Goal: Task Accomplishment & Management: Complete application form

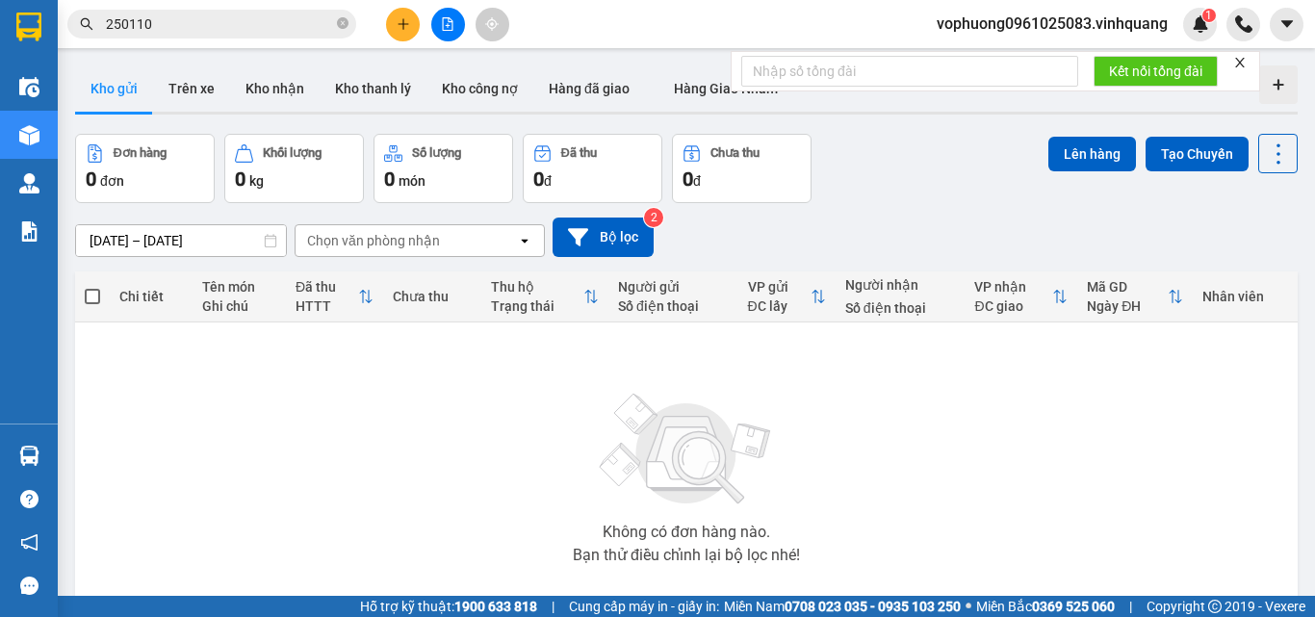
click at [401, 17] on icon "plus" at bounding box center [402, 23] width 13 height 13
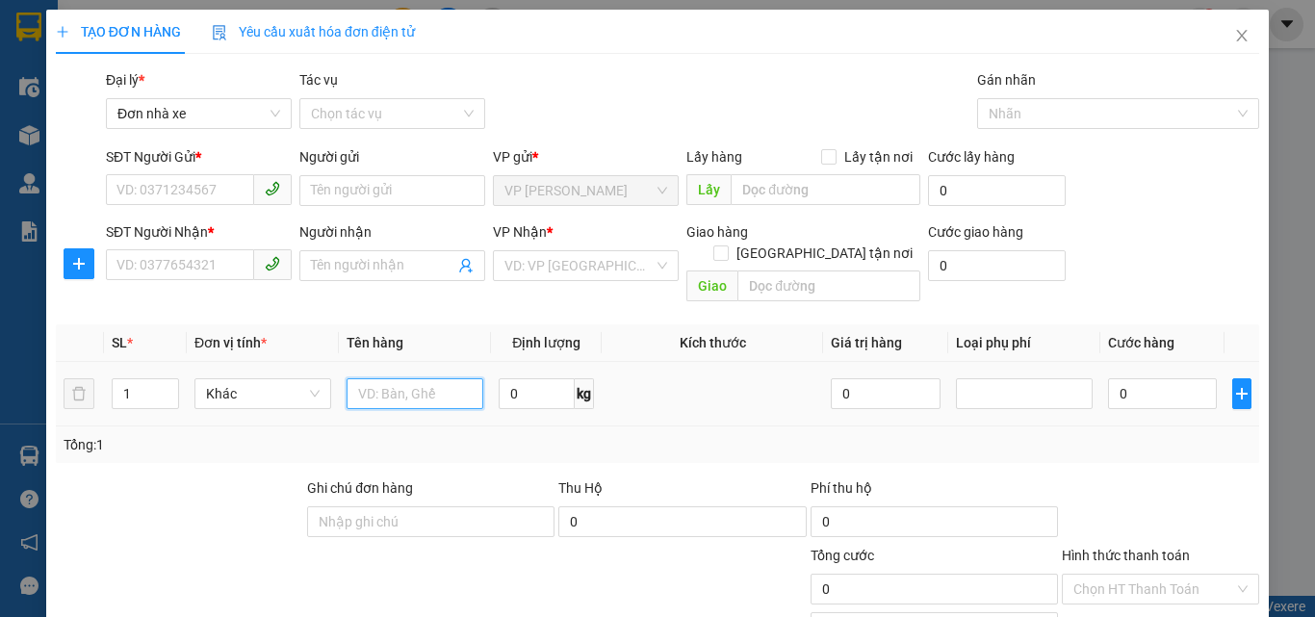
click at [431, 378] on input "text" at bounding box center [414, 393] width 137 height 31
type input "1 thùng"
click at [176, 191] on input "SĐT Người Gửi *" at bounding box center [180, 189] width 148 height 31
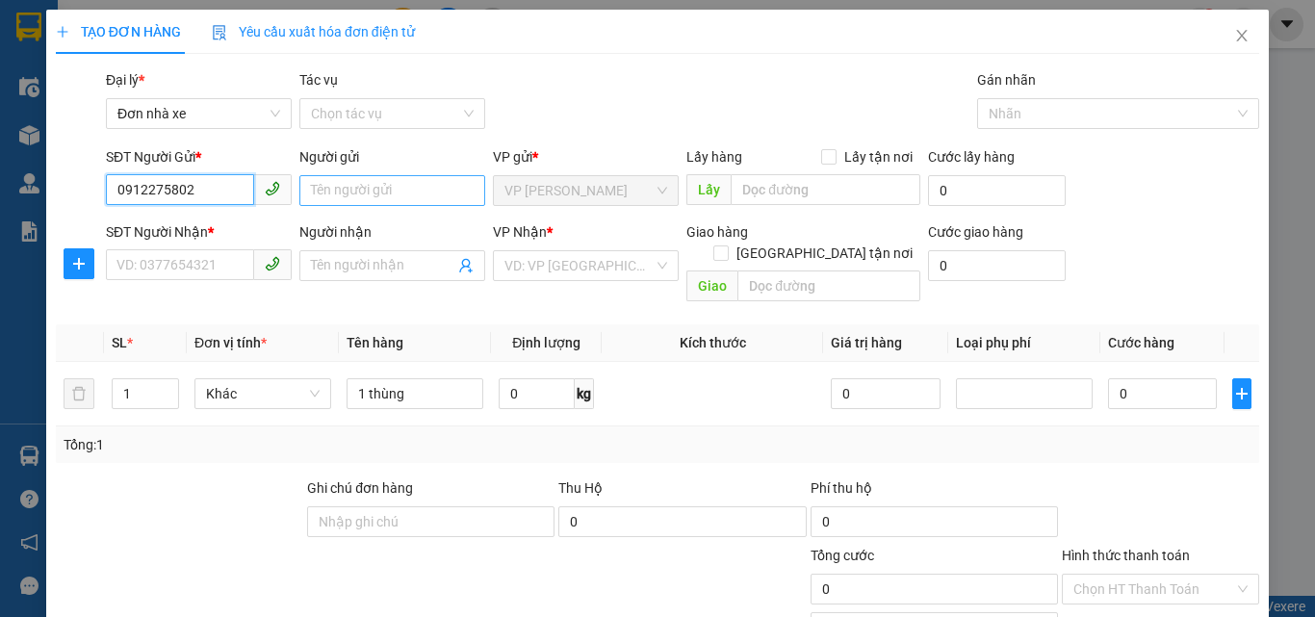
type input "0912275802"
click at [379, 202] on input "Người gửi" at bounding box center [392, 190] width 186 height 31
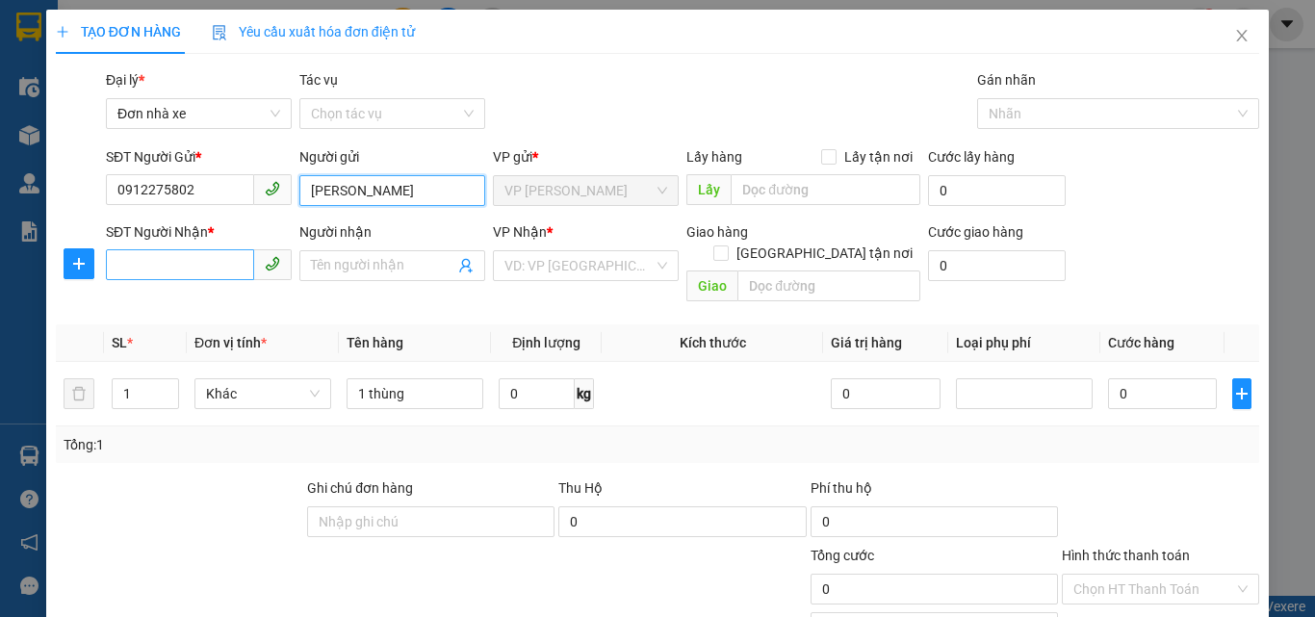
type input "[PERSON_NAME]"
click at [204, 260] on input "SĐT Người Nhận *" at bounding box center [180, 264] width 148 height 31
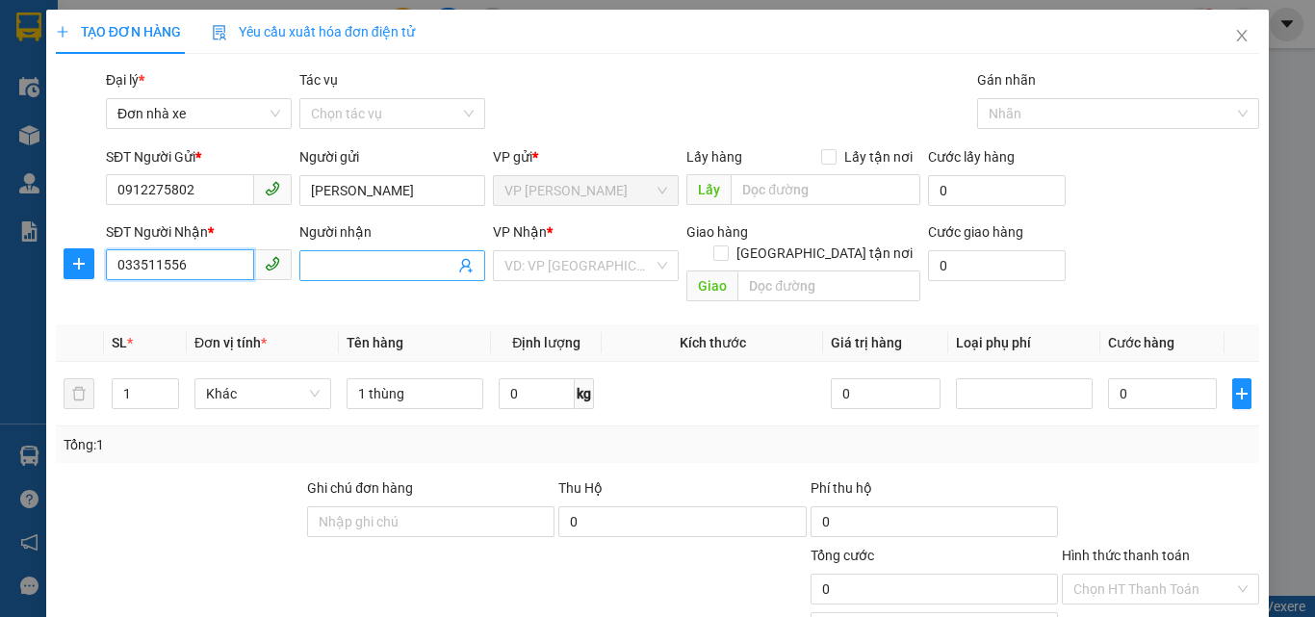
type input "033511556"
click at [331, 254] on span at bounding box center [392, 265] width 186 height 31
type input "[PERSON_NAME]"
click at [160, 273] on input "033511556" at bounding box center [180, 264] width 148 height 31
type input "0335111556"
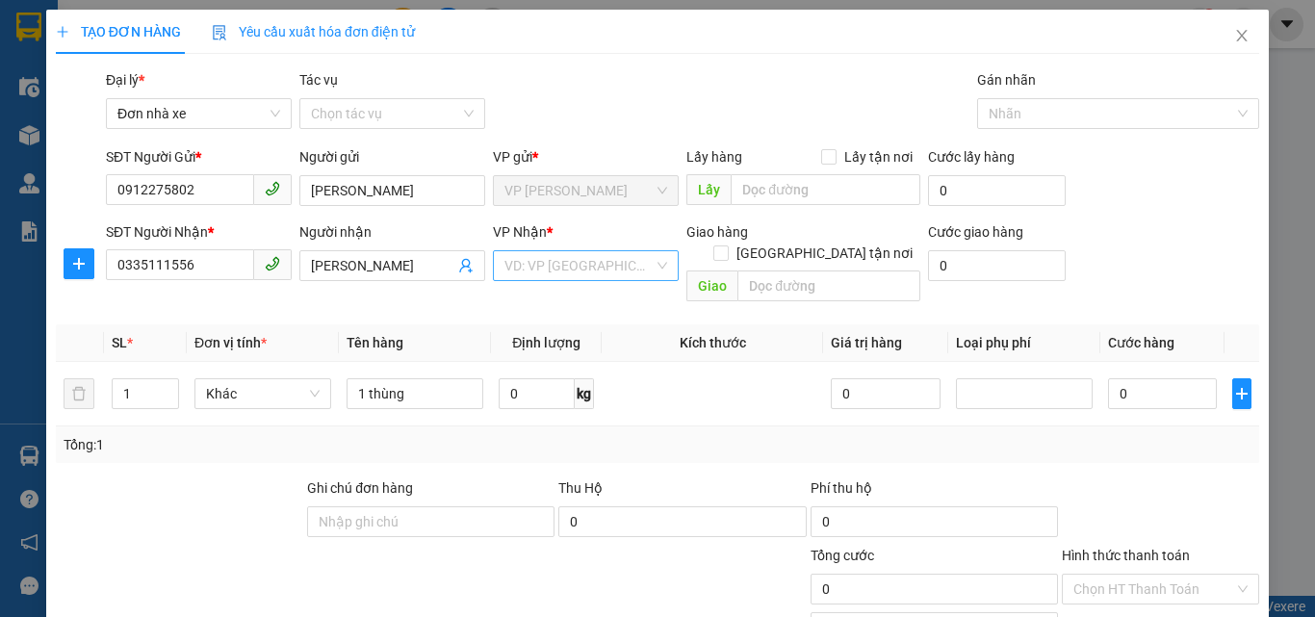
click at [547, 260] on input "search" at bounding box center [578, 265] width 149 height 29
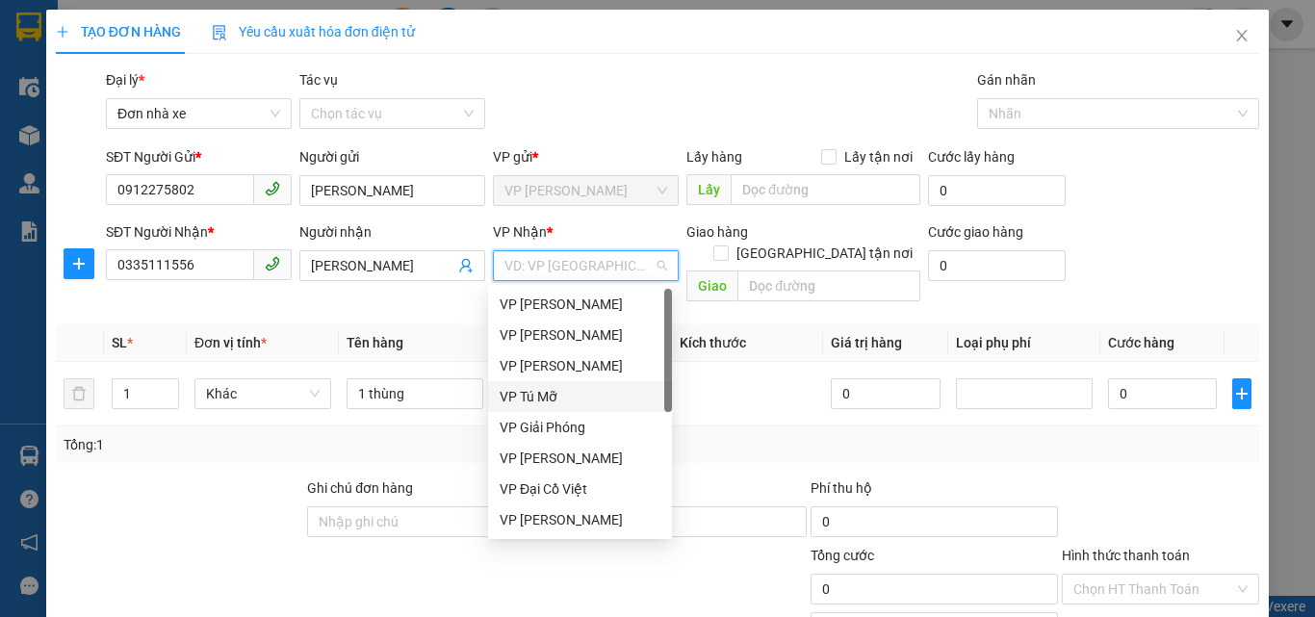
click at [565, 393] on div "VP Tú Mỡ" at bounding box center [579, 396] width 161 height 21
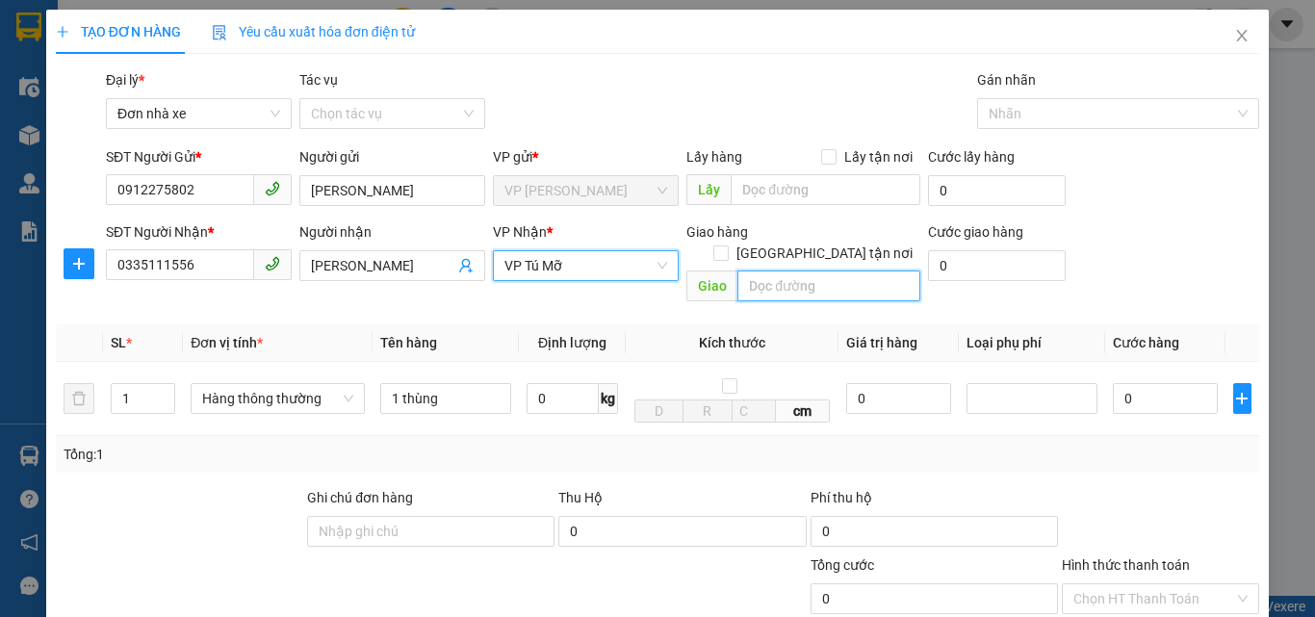
click at [801, 278] on input "text" at bounding box center [828, 285] width 183 height 31
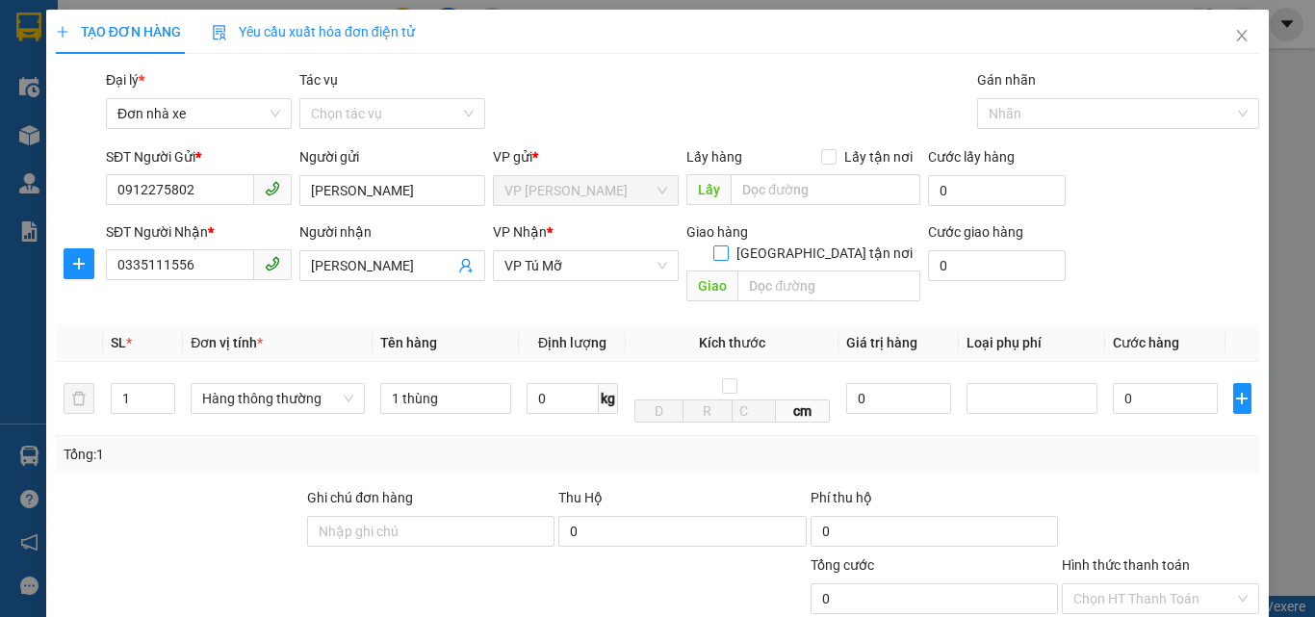
click at [727, 245] on input "[GEOGRAPHIC_DATA] tận nơi" at bounding box center [719, 251] width 13 height 13
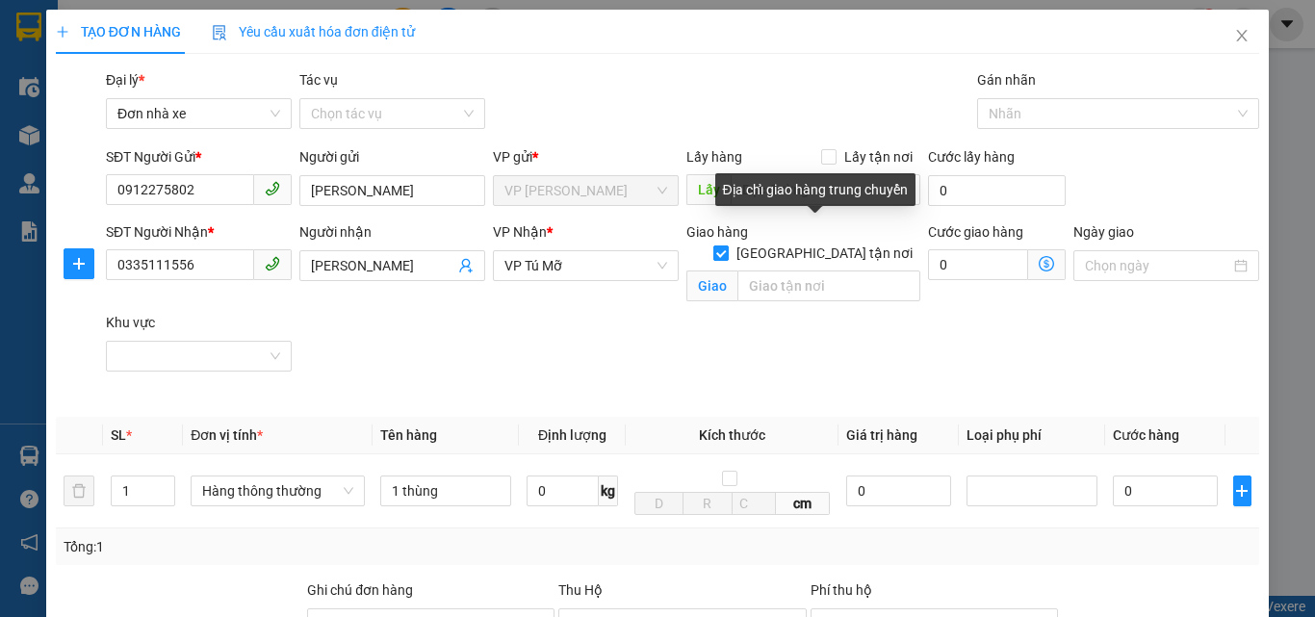
click at [713, 245] on input "[GEOGRAPHIC_DATA] tận nơi" at bounding box center [719, 251] width 13 height 13
checkbox input "false"
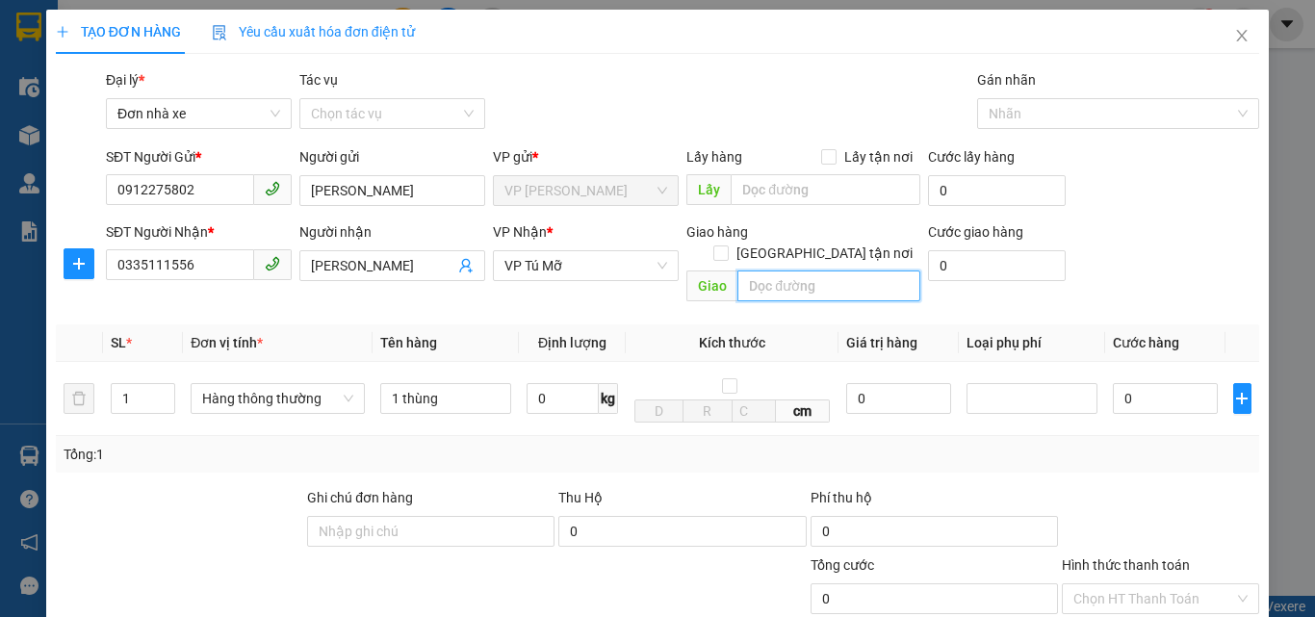
click at [746, 276] on input "text" at bounding box center [828, 285] width 183 height 31
type input "cc brg 25 [PERSON_NAME] phường [GEOGRAPHIC_DATA]"
click at [727, 245] on input "[GEOGRAPHIC_DATA] tận nơi" at bounding box center [719, 251] width 13 height 13
checkbox input "true"
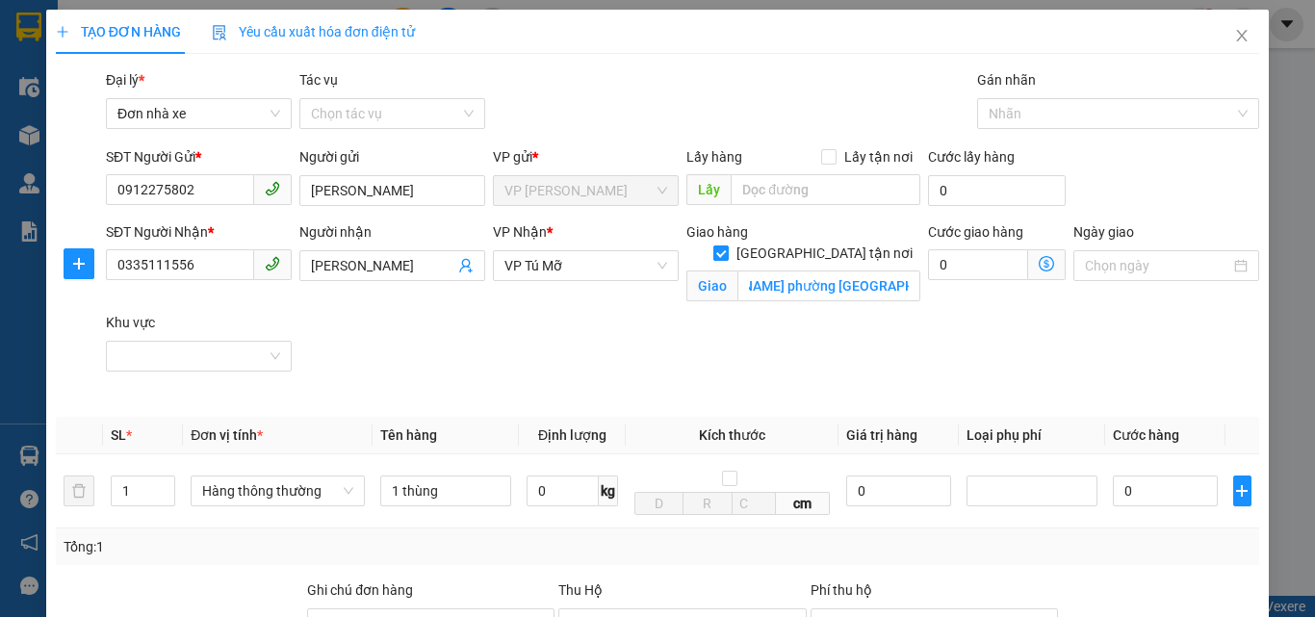
scroll to position [0, 0]
click at [535, 493] on input "0" at bounding box center [562, 490] width 72 height 31
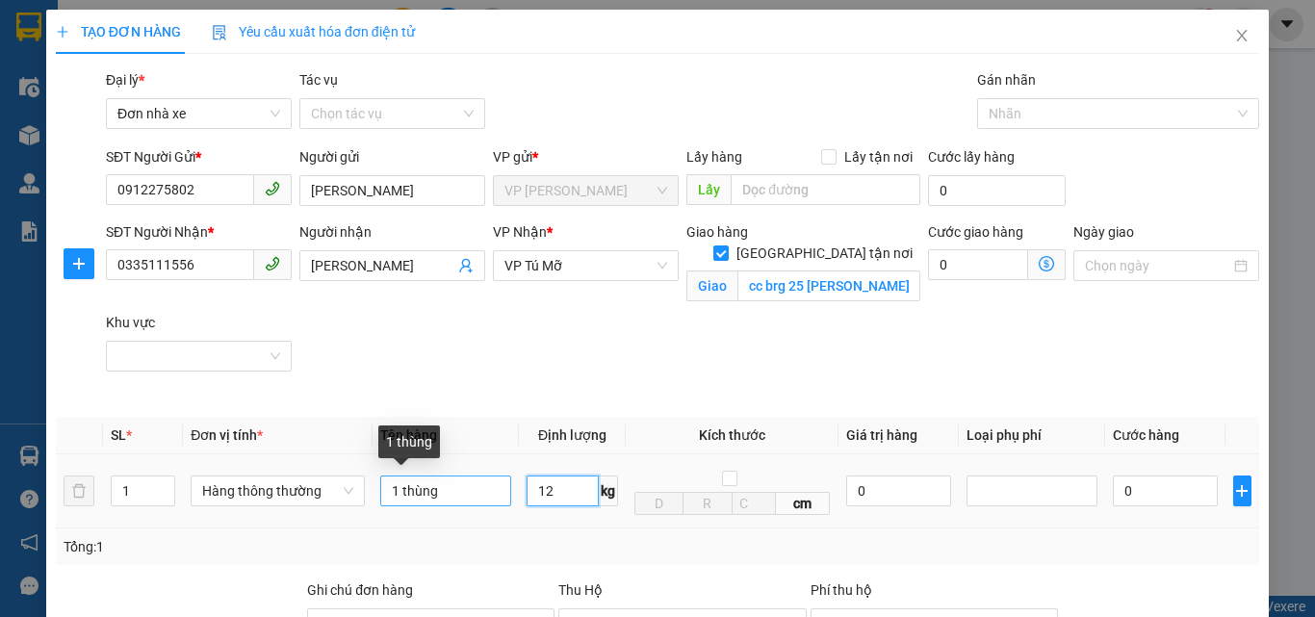
type input "12"
click at [452, 490] on input "1 thùng" at bounding box center [445, 490] width 131 height 31
type input "1 thùng xốp"
type input "40.000"
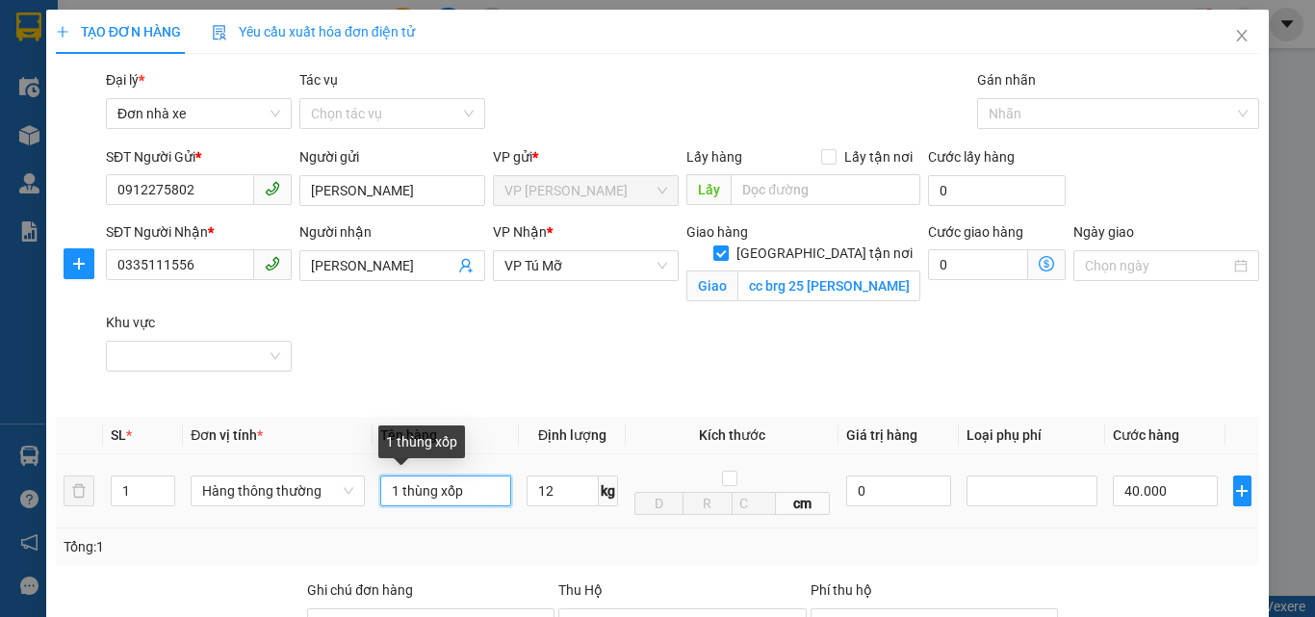
type input "40.000"
type input "1 thùng xốp"
click at [872, 335] on div "SĐT Người Nhận * 0335111556 Người nhận [PERSON_NAME] VP Nhận * VP Tú Mỡ Giao hà…" at bounding box center [682, 311] width 1161 height 181
click at [1038, 267] on icon "dollar-circle" at bounding box center [1045, 263] width 15 height 15
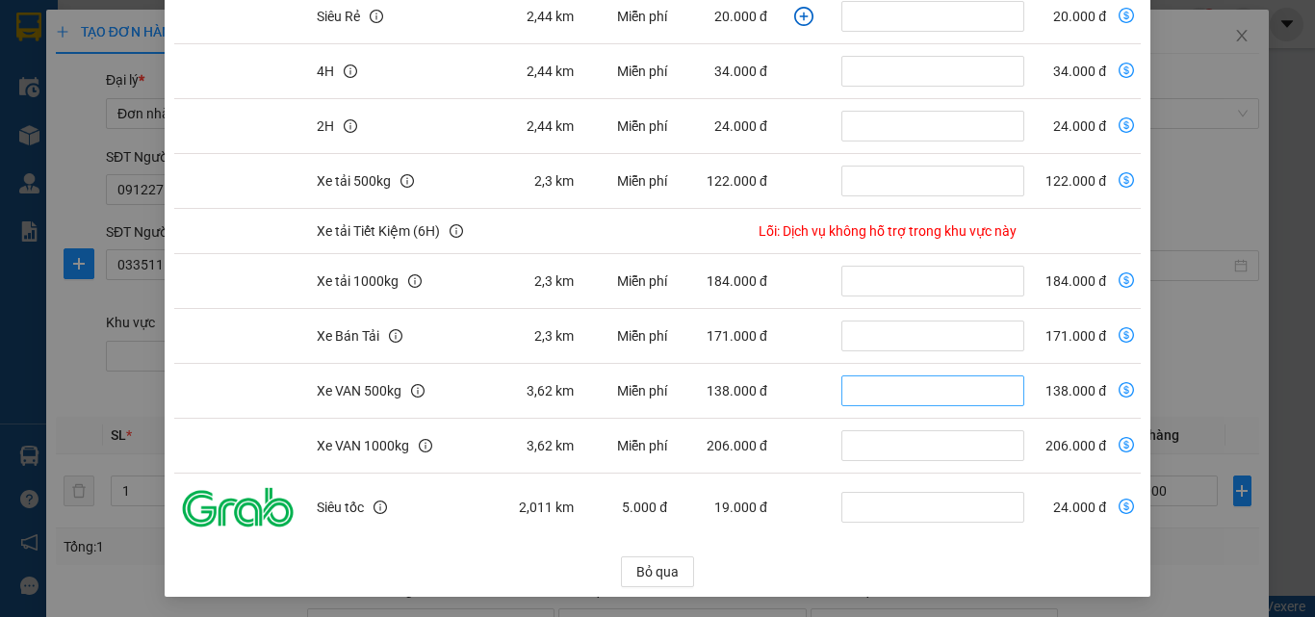
scroll to position [360, 0]
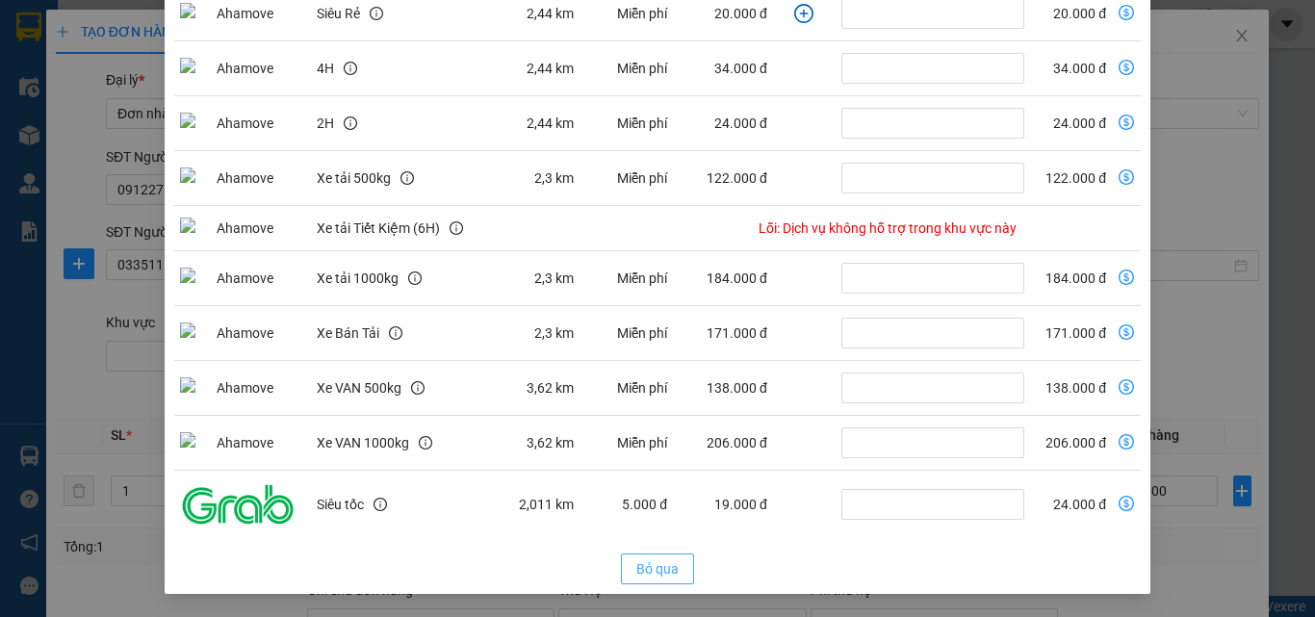
click at [661, 569] on span "Bỏ qua" at bounding box center [657, 568] width 42 height 21
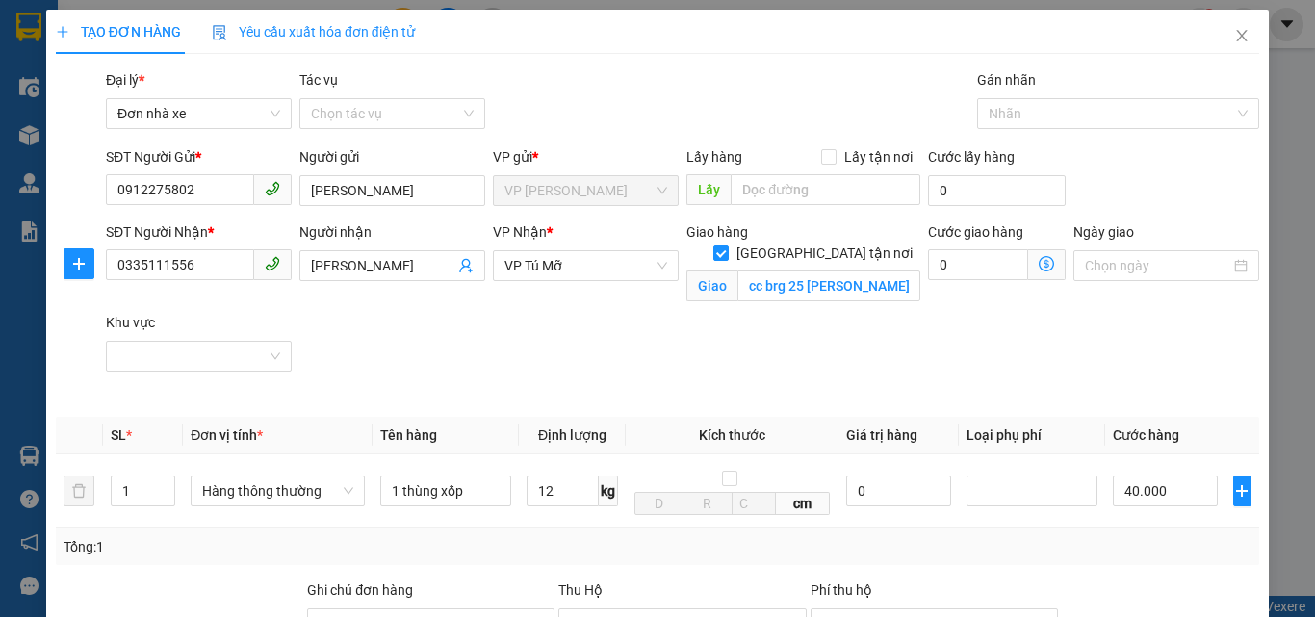
scroll to position [264, 0]
click at [569, 270] on span "VP Tú Mỡ" at bounding box center [585, 265] width 163 height 29
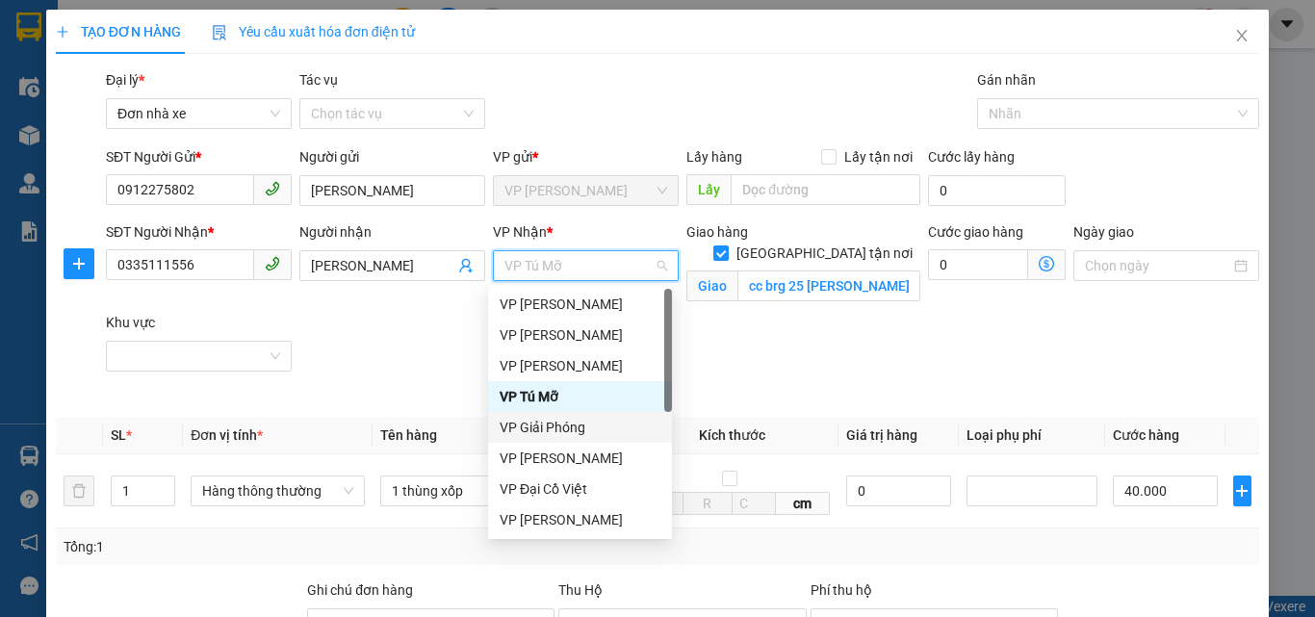
click at [583, 420] on div "VP Giải Phóng" at bounding box center [579, 427] width 161 height 21
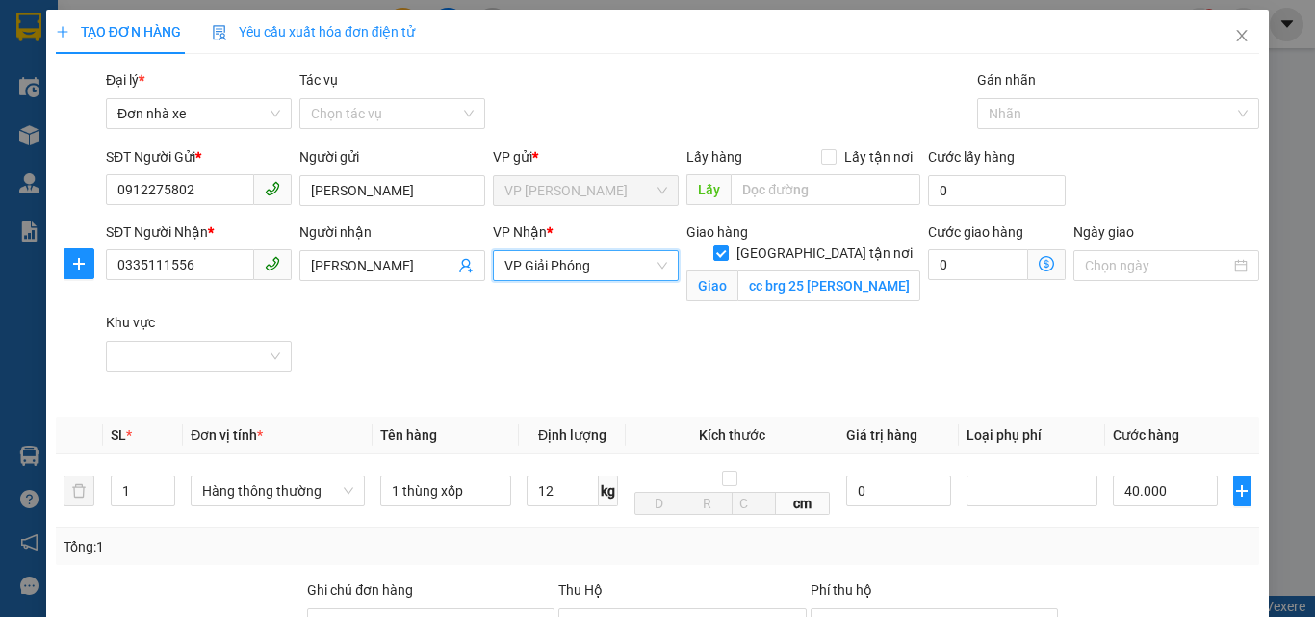
click at [1038, 262] on icon "dollar-circle" at bounding box center [1045, 263] width 15 height 15
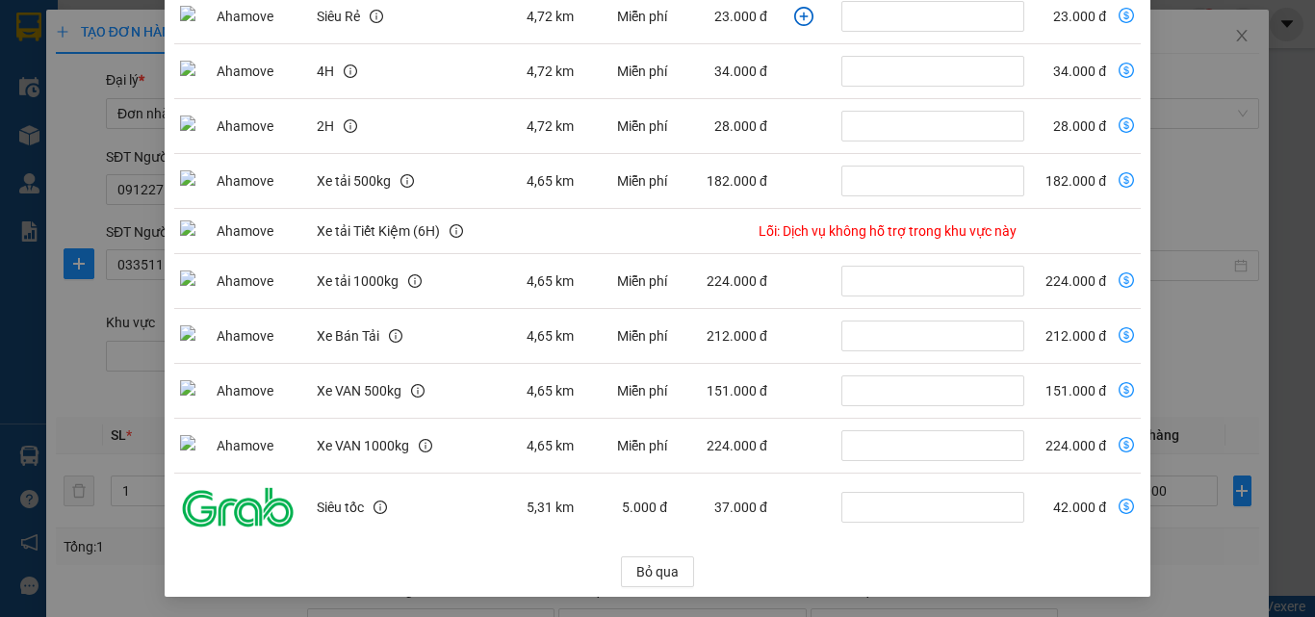
scroll to position [360, 0]
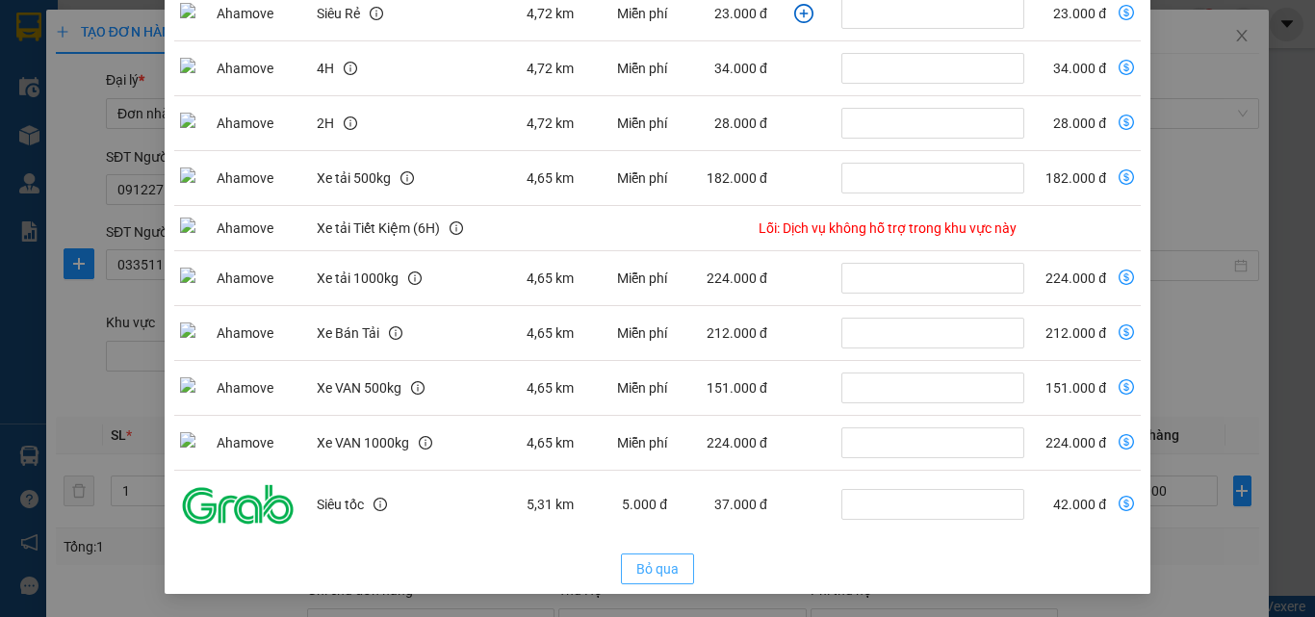
click at [652, 575] on span "Bỏ qua" at bounding box center [657, 568] width 42 height 21
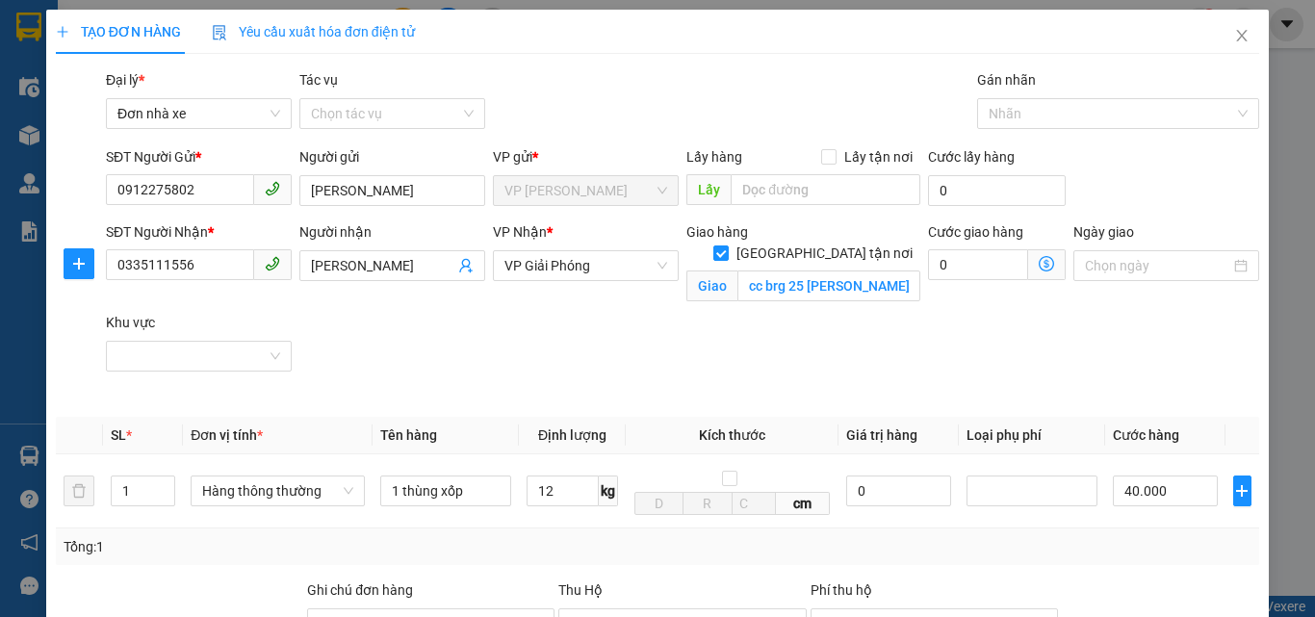
scroll to position [264, 0]
click at [572, 250] on div "VP Giải Phóng" at bounding box center [586, 265] width 186 height 31
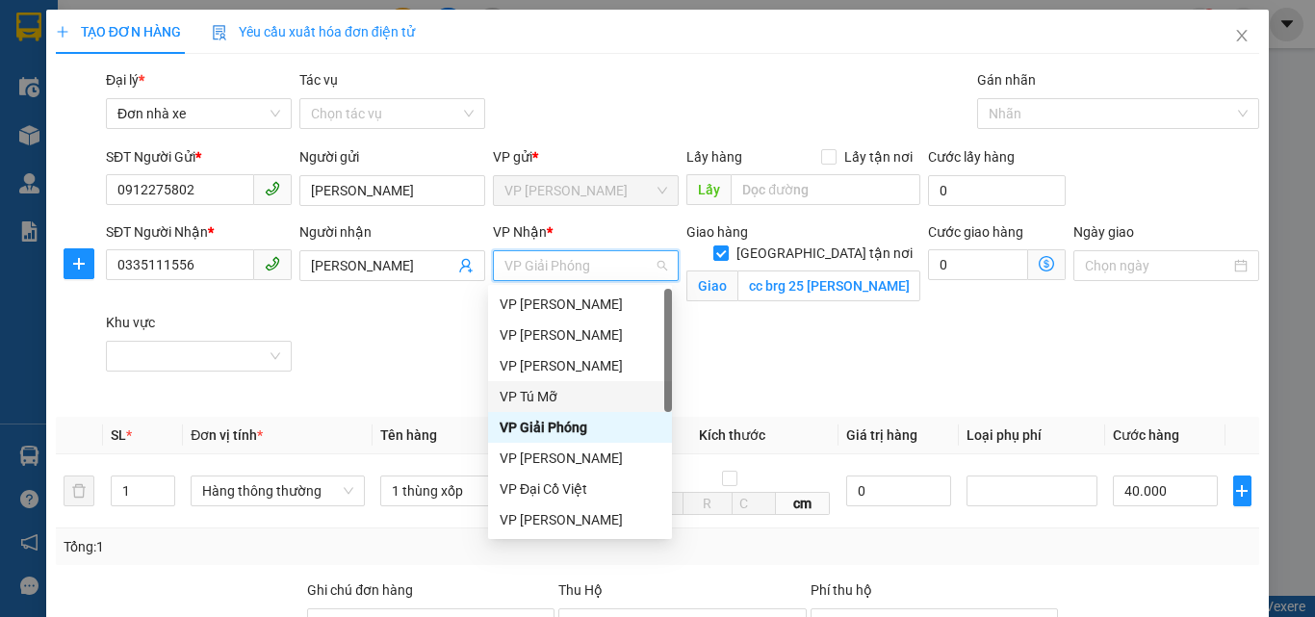
click at [580, 397] on div "VP Tú Mỡ" at bounding box center [579, 396] width 161 height 21
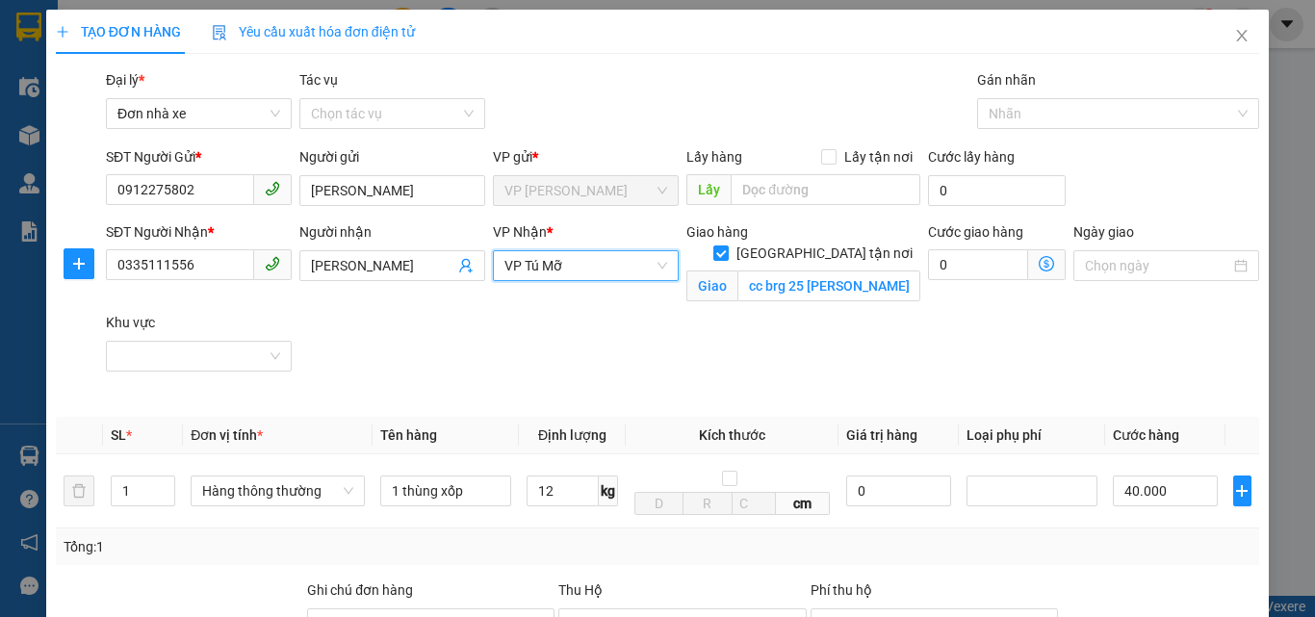
click at [1038, 260] on icon "dollar-circle" at bounding box center [1045, 263] width 15 height 15
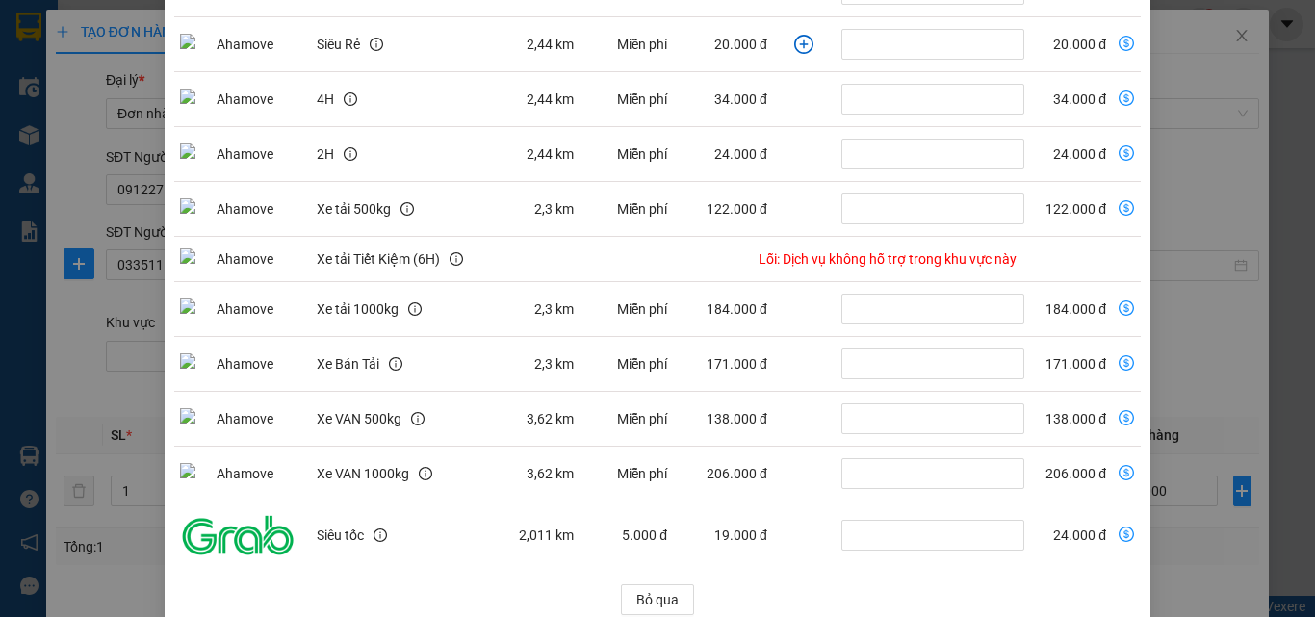
scroll to position [360, 0]
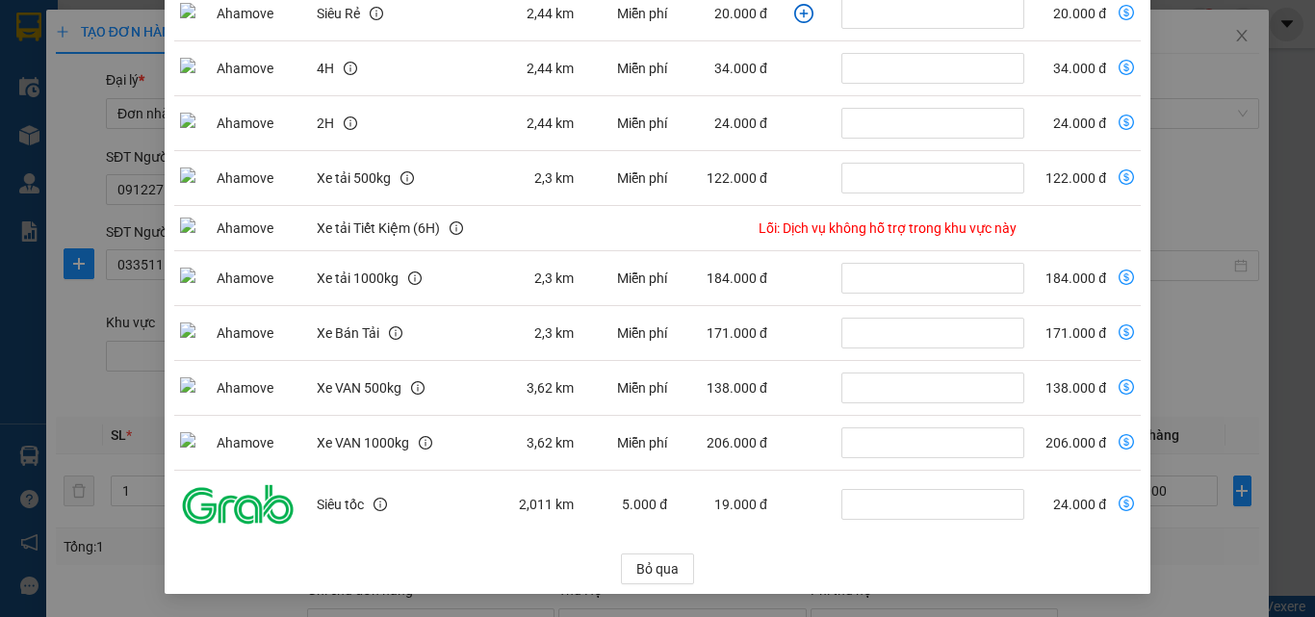
click at [1118, 506] on icon "dollar-circle" at bounding box center [1125, 503] width 15 height 15
type input "64.000"
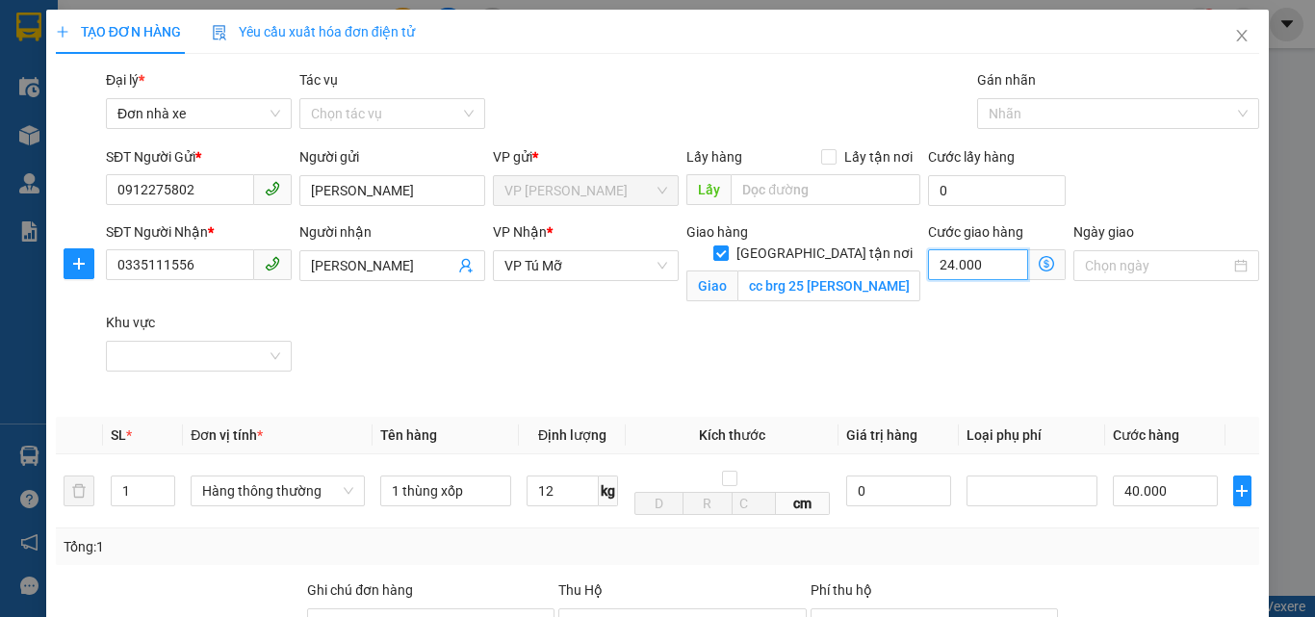
click at [977, 263] on input "24.000" at bounding box center [978, 264] width 100 height 31
type input "0"
type input "40.000"
type input "3"
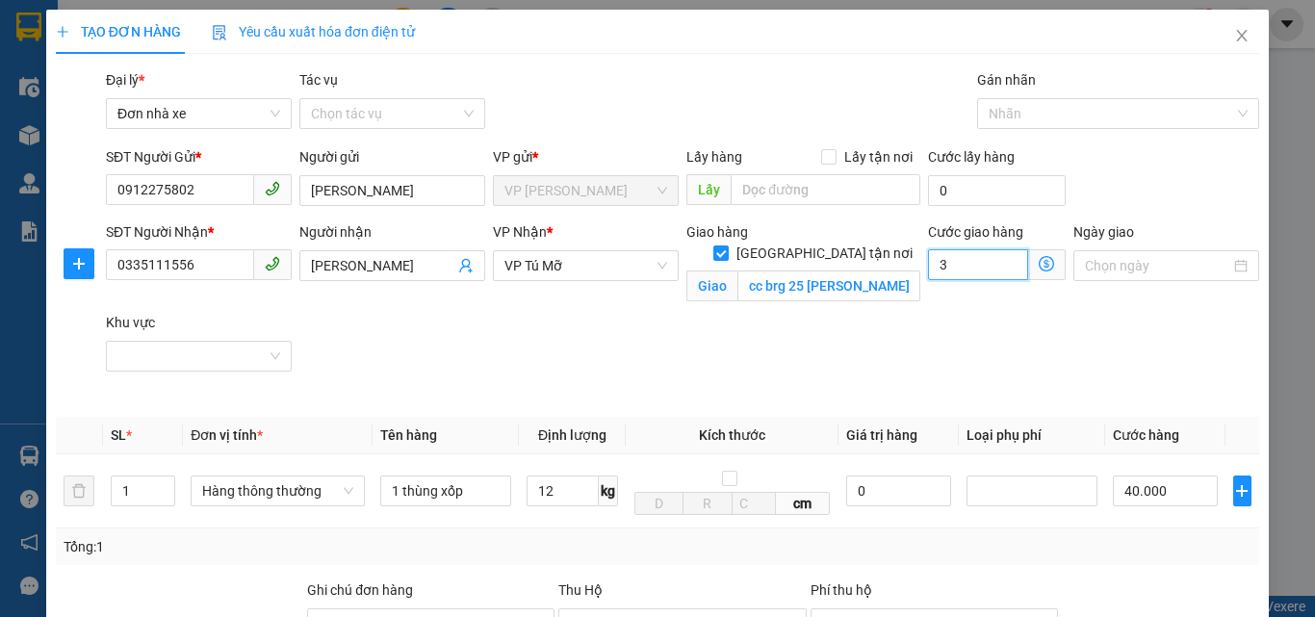
type input "40.003"
type input "40.035"
type input "35.000"
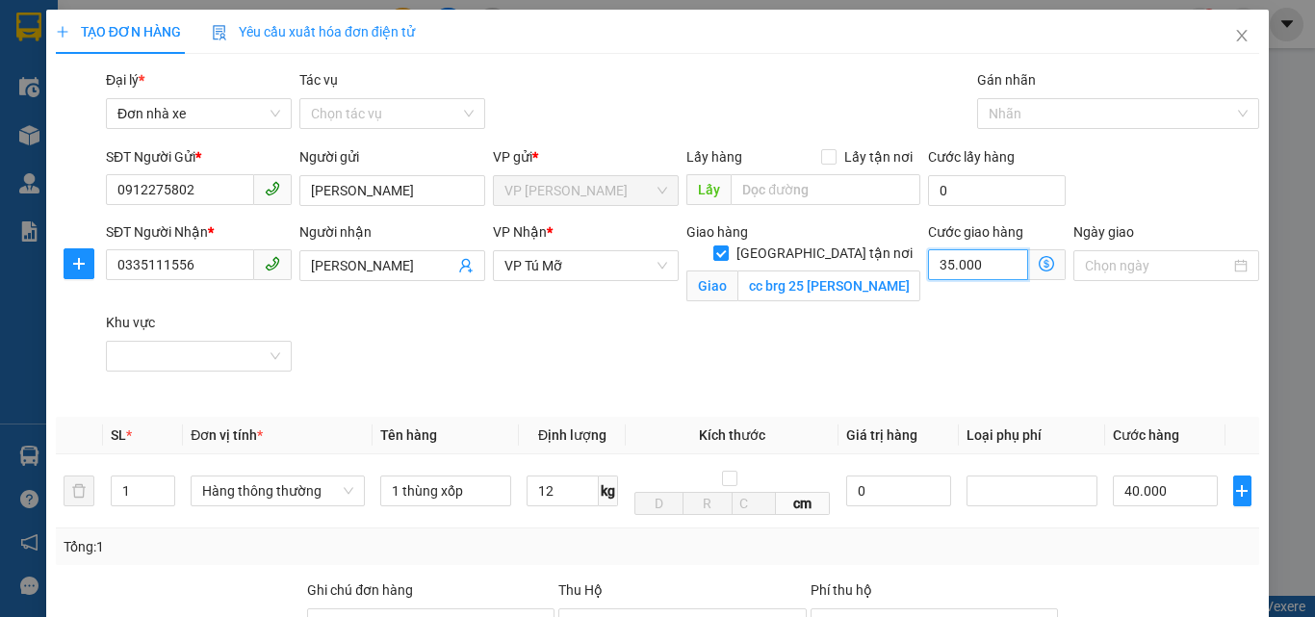
type input "75.000"
click at [559, 501] on input "12" at bounding box center [562, 490] width 72 height 31
type input "12"
click at [661, 348] on div "SĐT Người Nhận * 0335111556 Người nhận [PERSON_NAME] VP Nhận * VP Tú Mỡ Giao hà…" at bounding box center [682, 311] width 1161 height 181
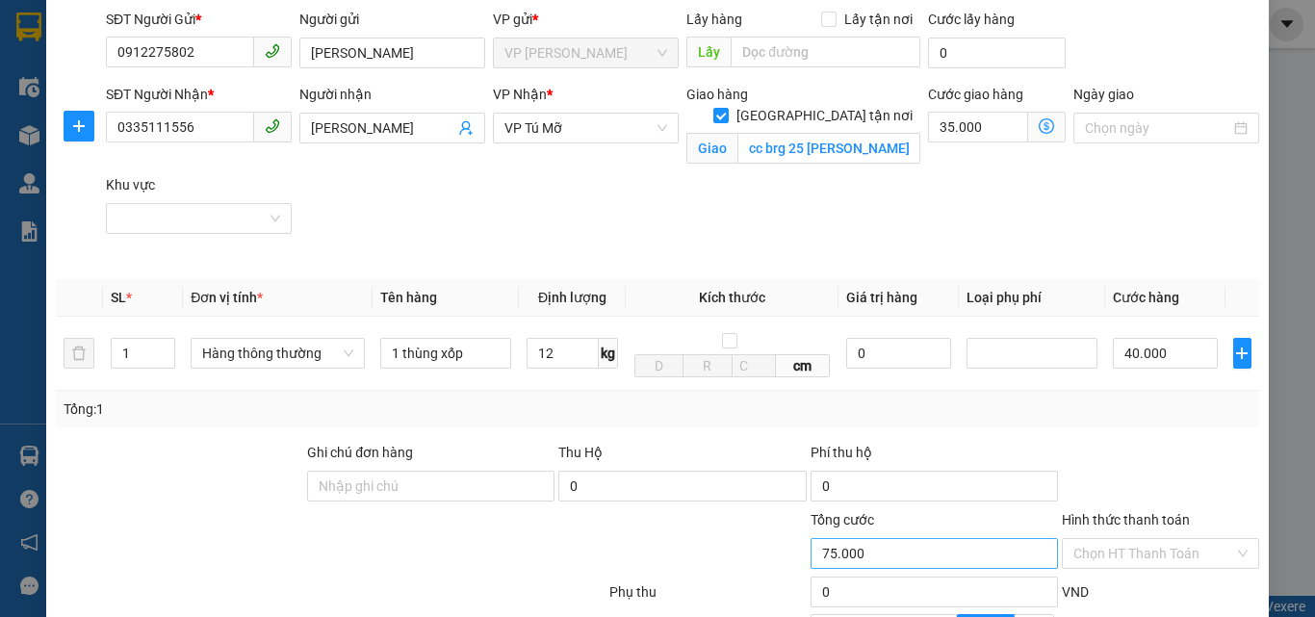
scroll to position [356, 0]
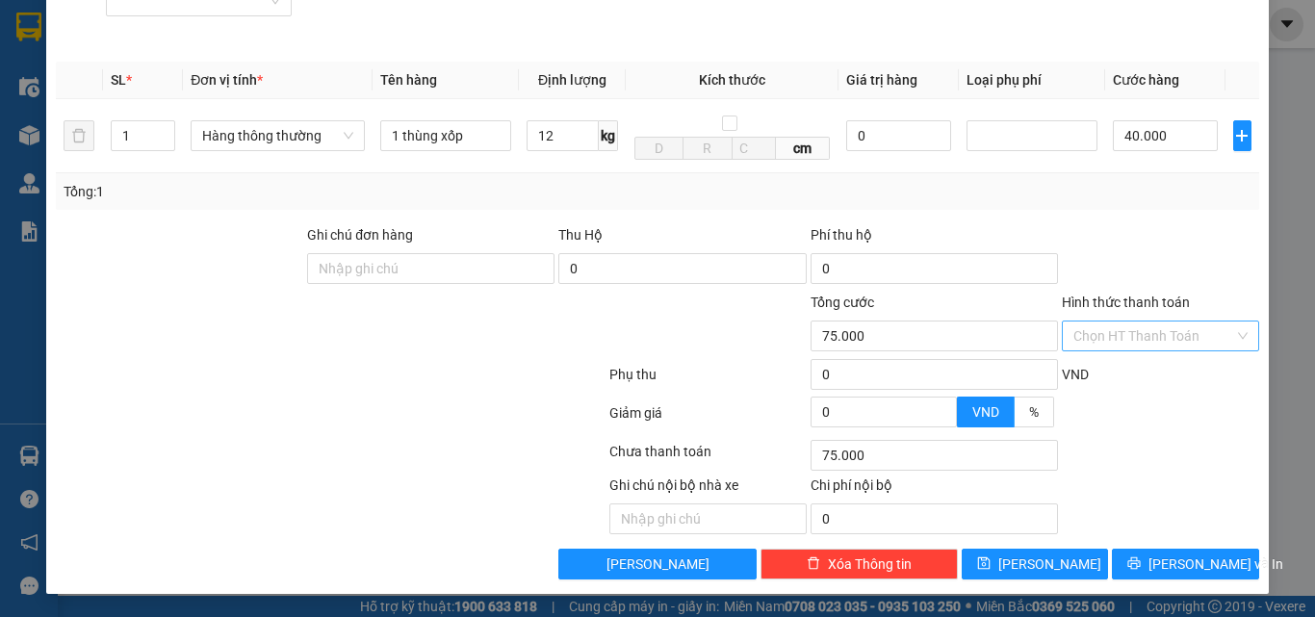
click at [1099, 331] on input "Hình thức thanh toán" at bounding box center [1153, 335] width 161 height 29
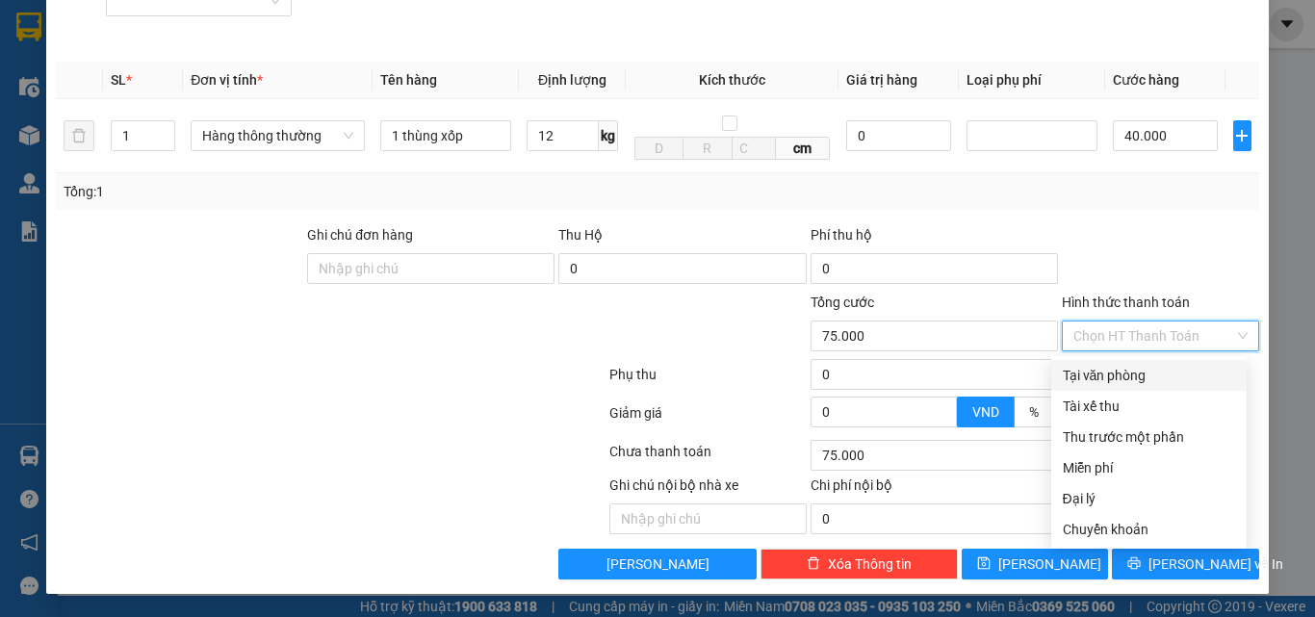
click at [1105, 366] on div "Tại văn phòng" at bounding box center [1148, 375] width 172 height 21
type input "0"
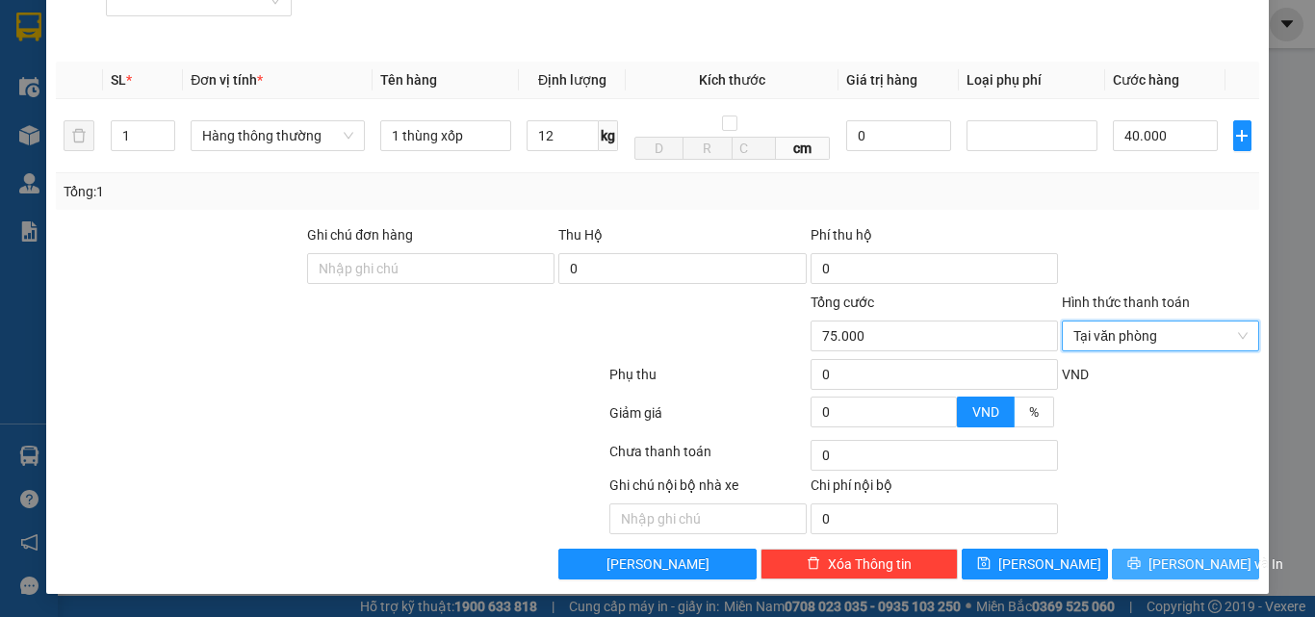
click at [1175, 556] on span "[PERSON_NAME] và In" at bounding box center [1215, 563] width 135 height 21
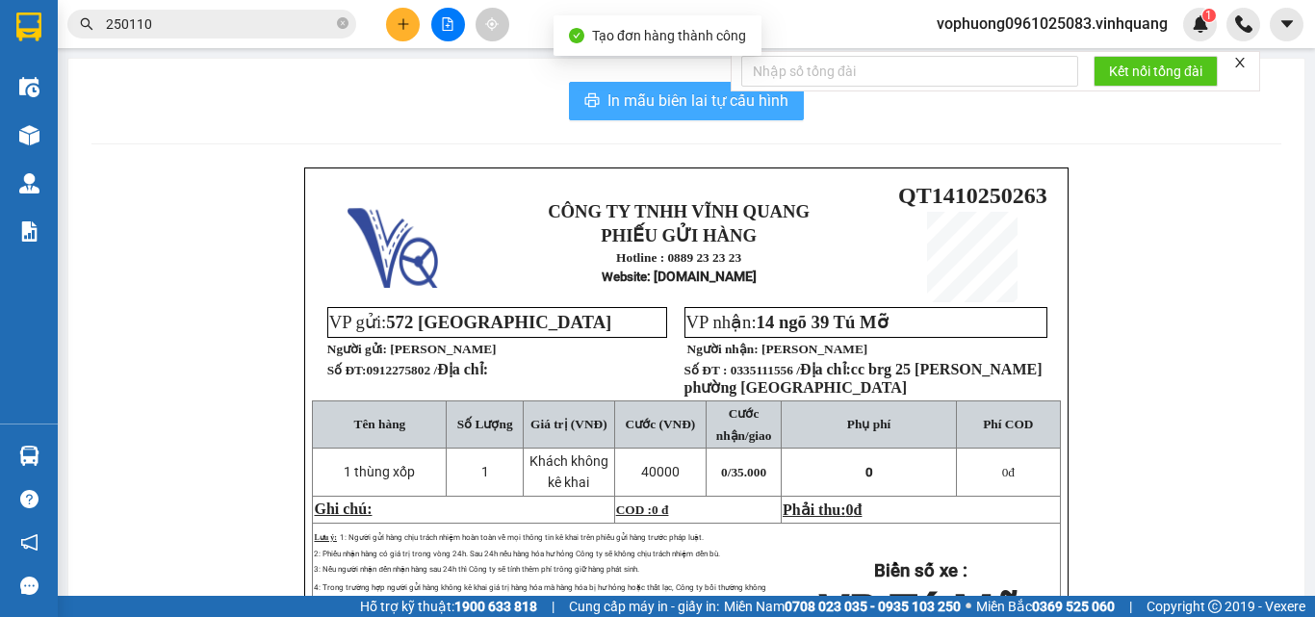
click at [642, 98] on span "In mẫu biên lai tự cấu hình" at bounding box center [697, 101] width 181 height 24
